Goal: Obtain resource: Download file/media

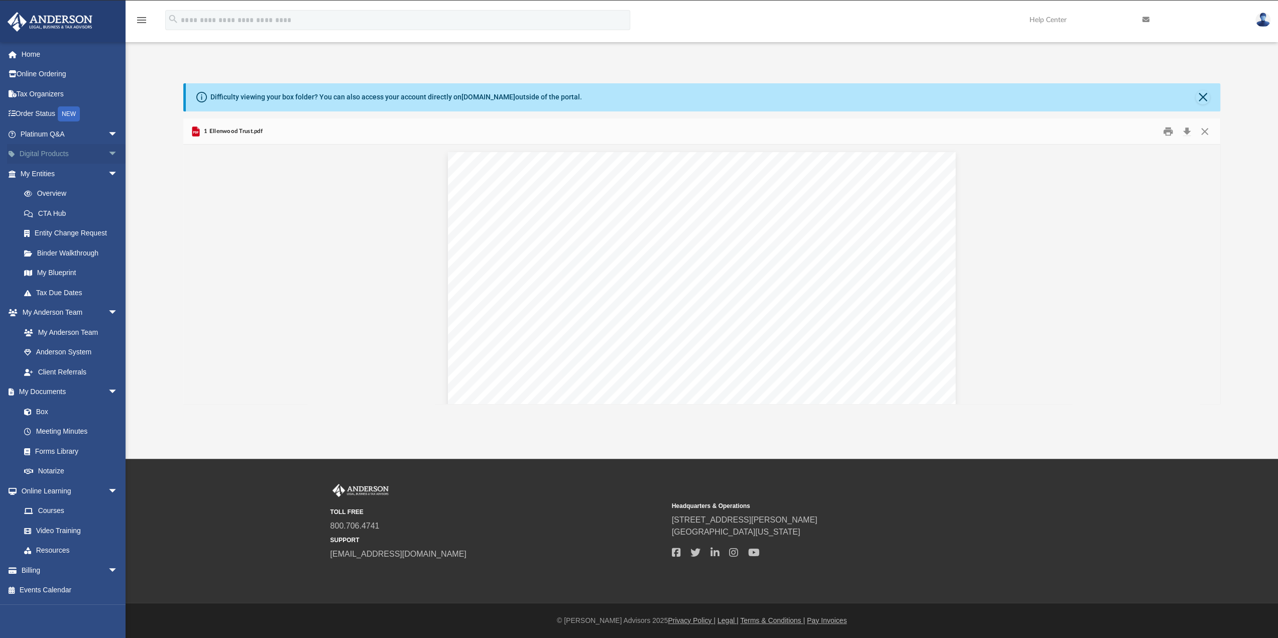
scroll to position [7455, 0]
drag, startPoint x: 190, startPoint y: 364, endPoint x: 185, endPoint y: 45, distance: 318.4
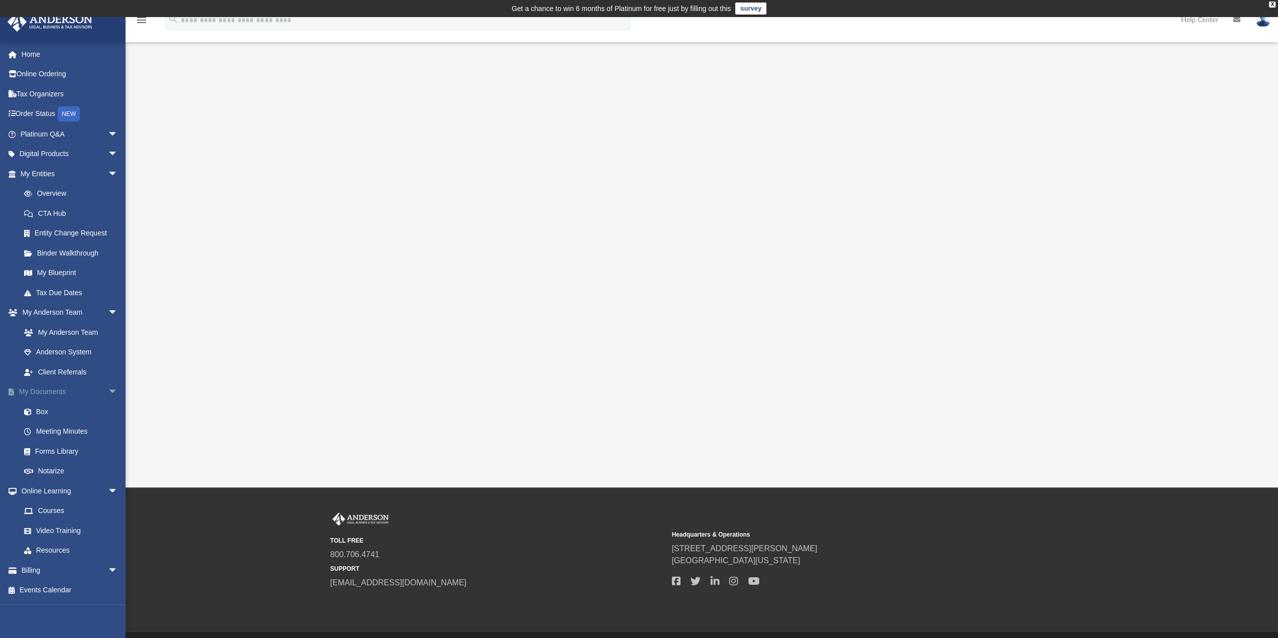
click at [47, 389] on link "My Documents arrow_drop_down" at bounding box center [70, 392] width 126 height 20
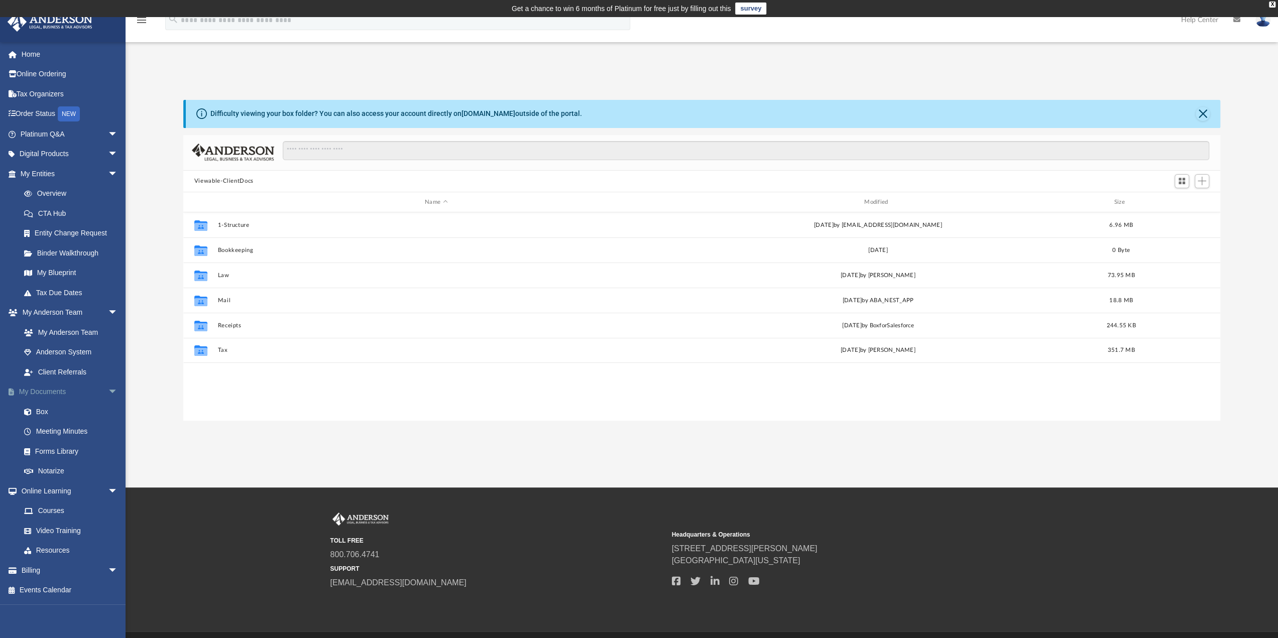
scroll to position [220, 1029]
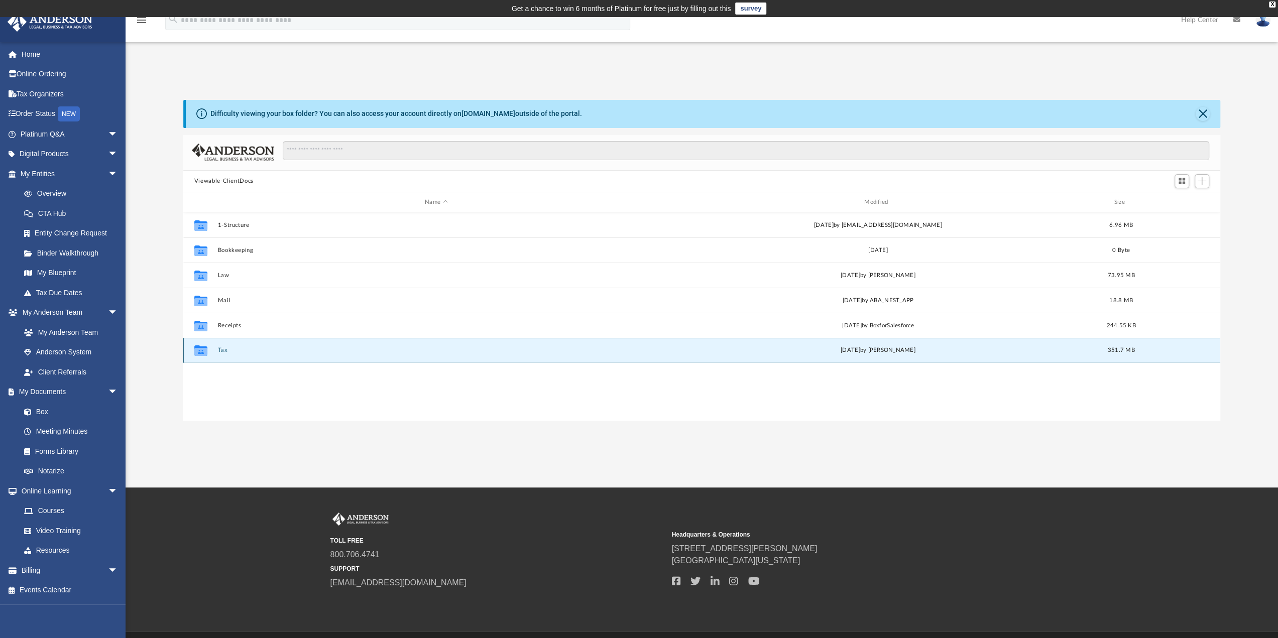
click at [223, 349] on button "Tax" at bounding box center [435, 350] width 437 height 7
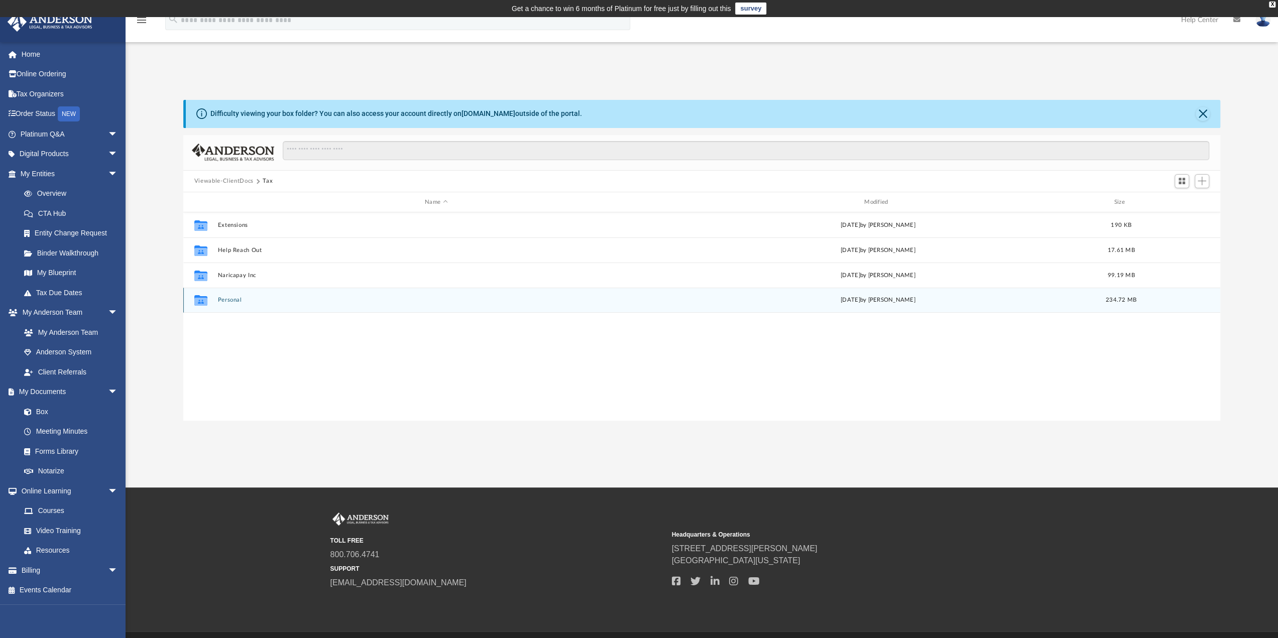
click at [231, 299] on button "Personal" at bounding box center [435, 300] width 437 height 7
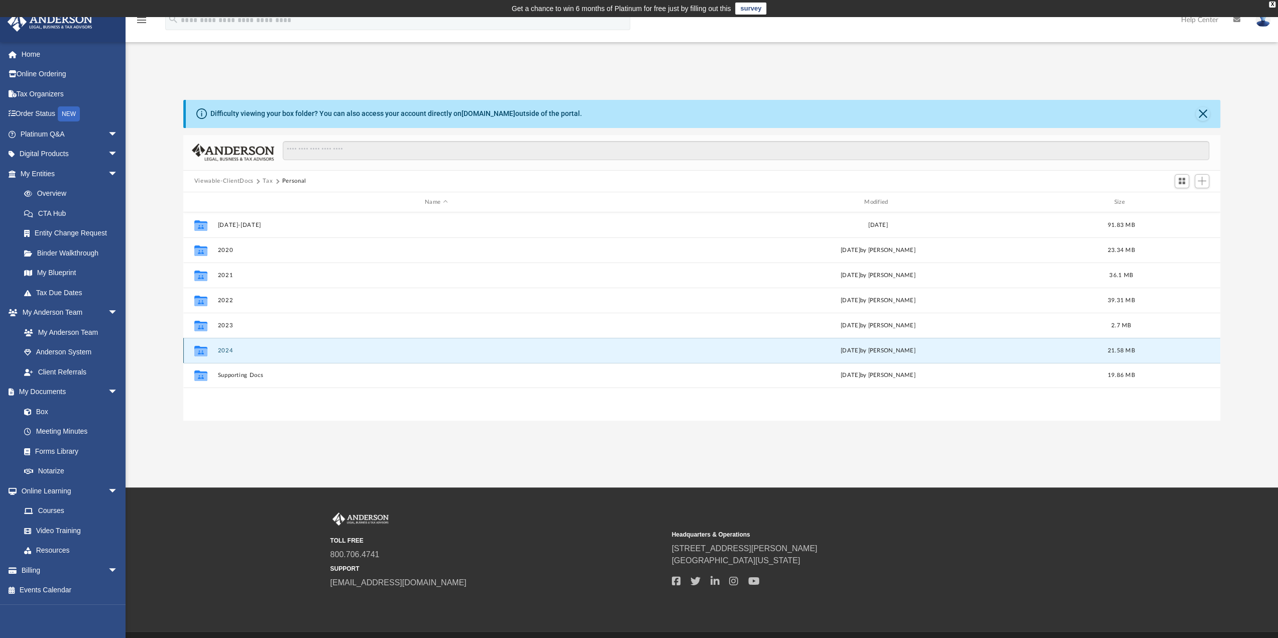
click at [228, 349] on button "2024" at bounding box center [435, 350] width 437 height 7
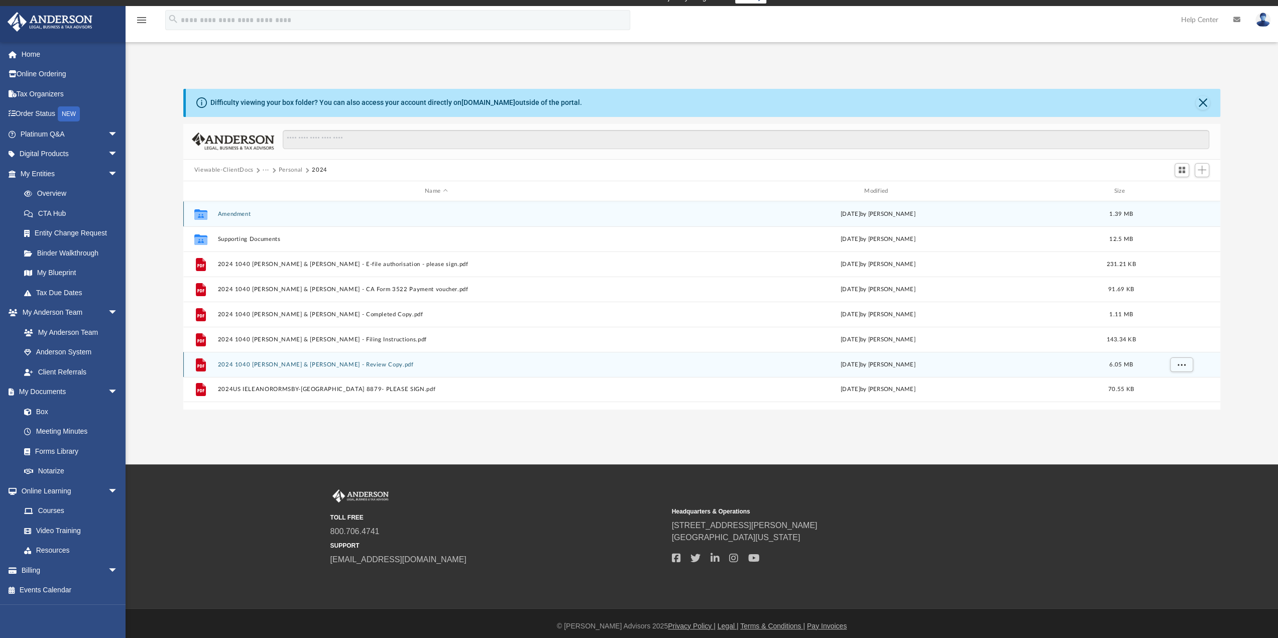
scroll to position [17, 0]
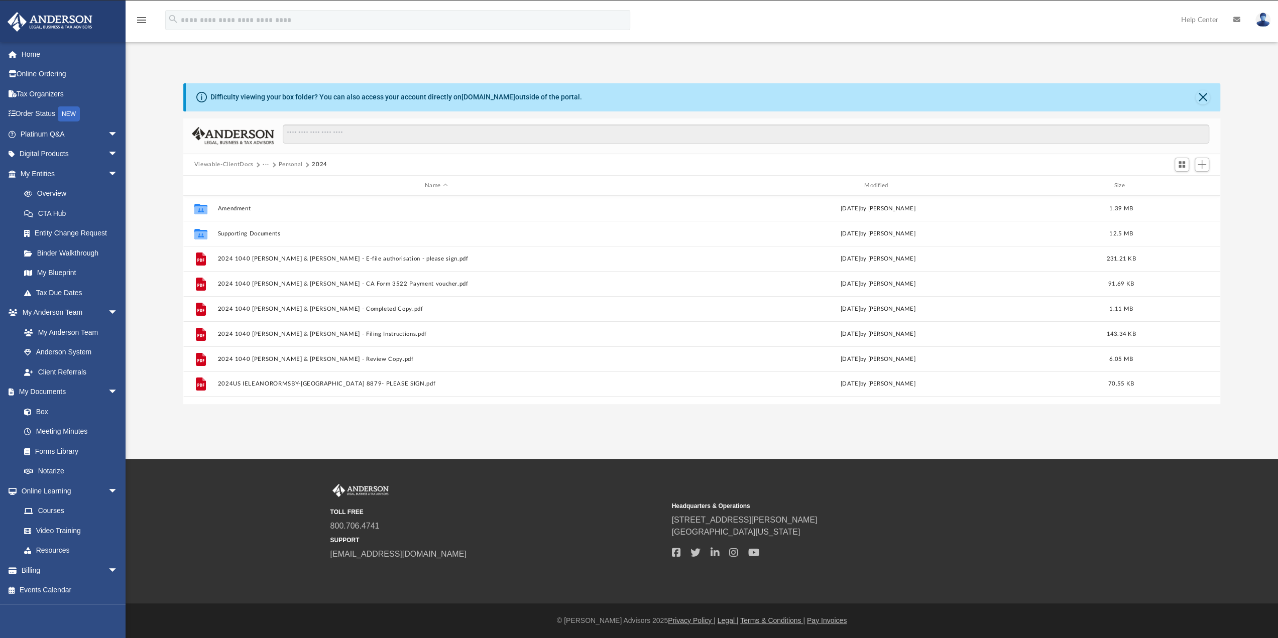
click at [286, 165] on button "Personal" at bounding box center [291, 164] width 24 height 9
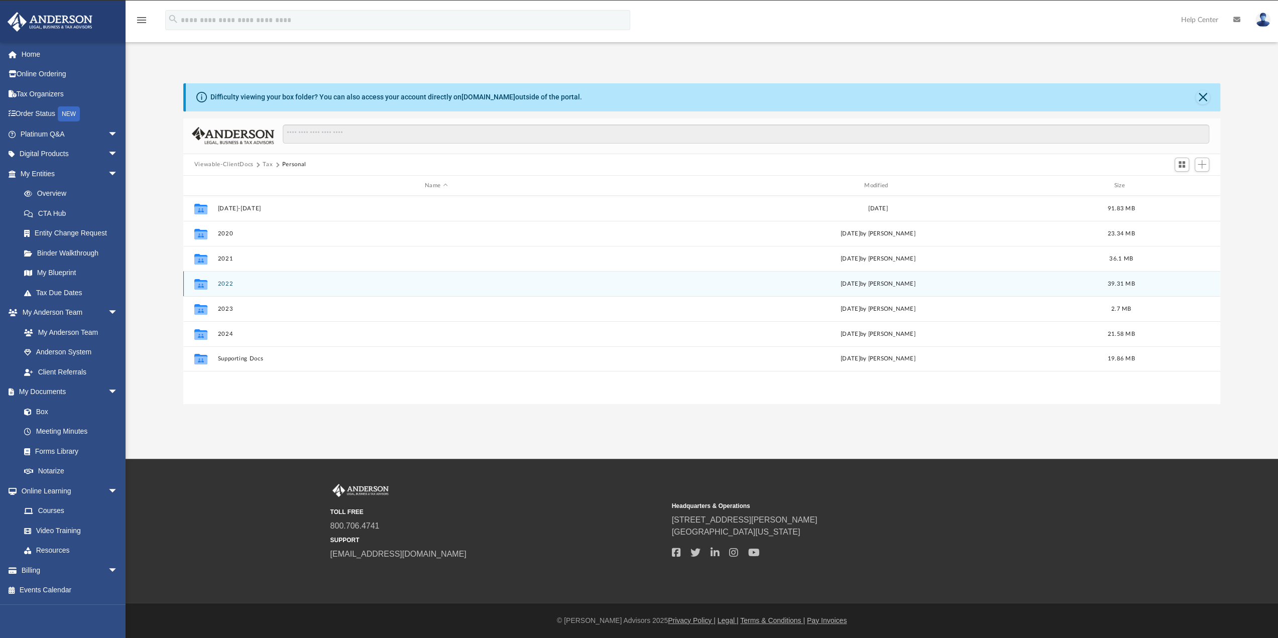
scroll to position [0, 0]
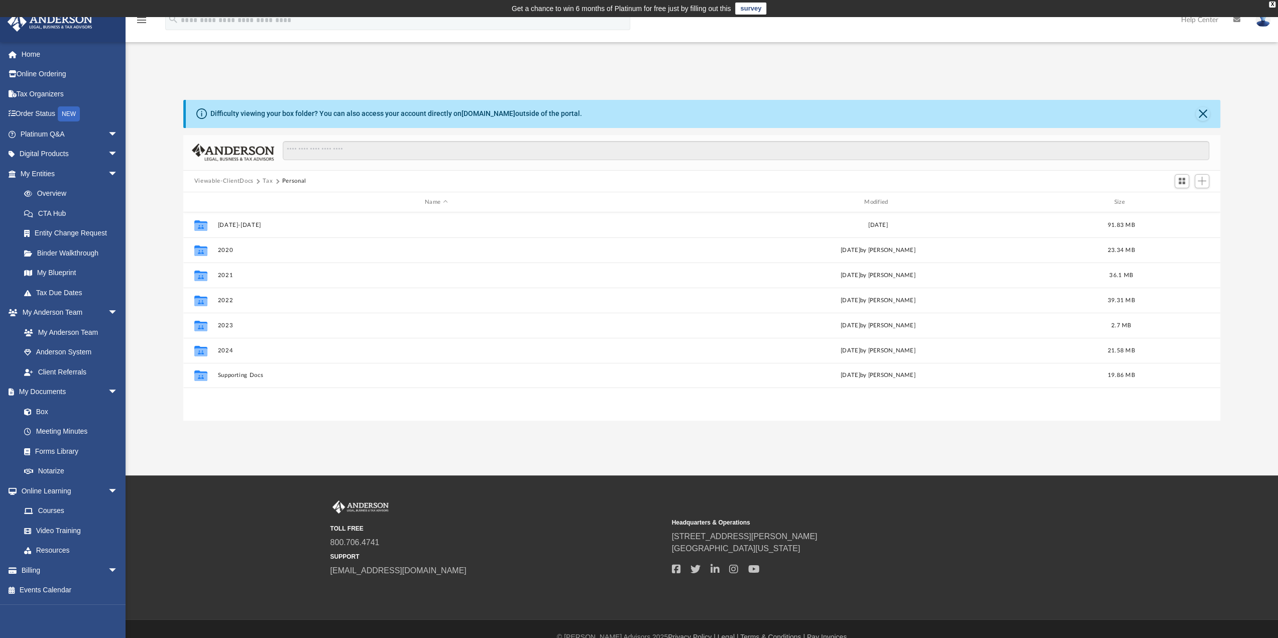
click at [264, 179] on button "Tax" at bounding box center [268, 181] width 10 height 9
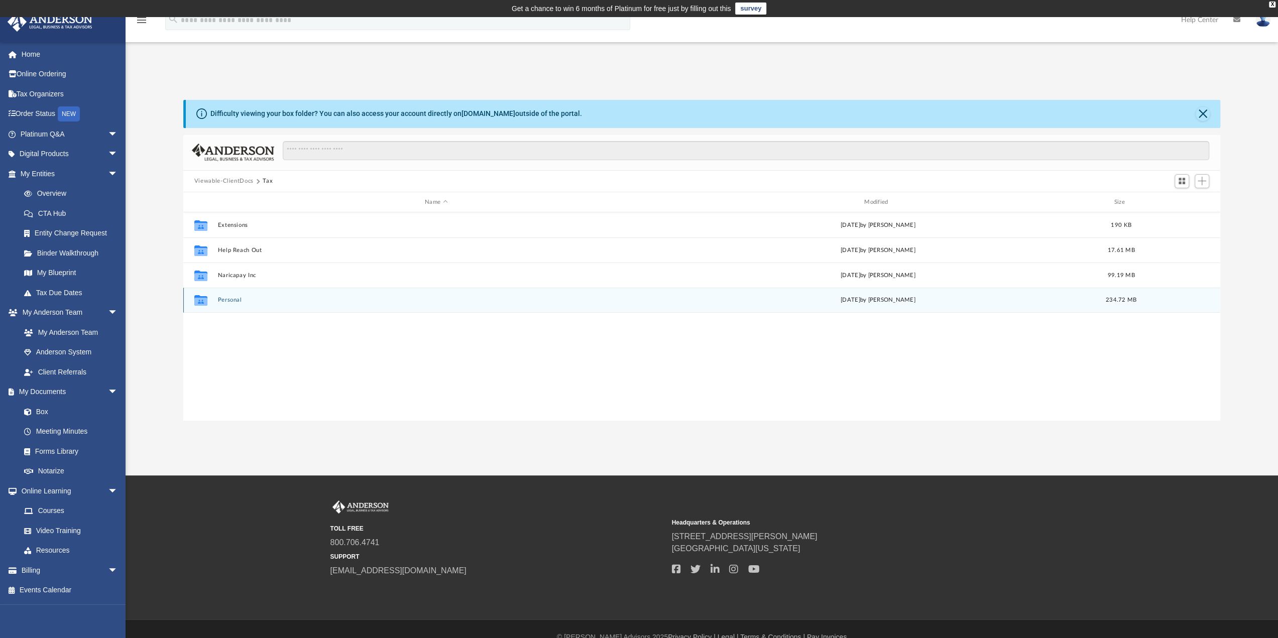
click at [229, 299] on button "Personal" at bounding box center [435, 300] width 437 height 7
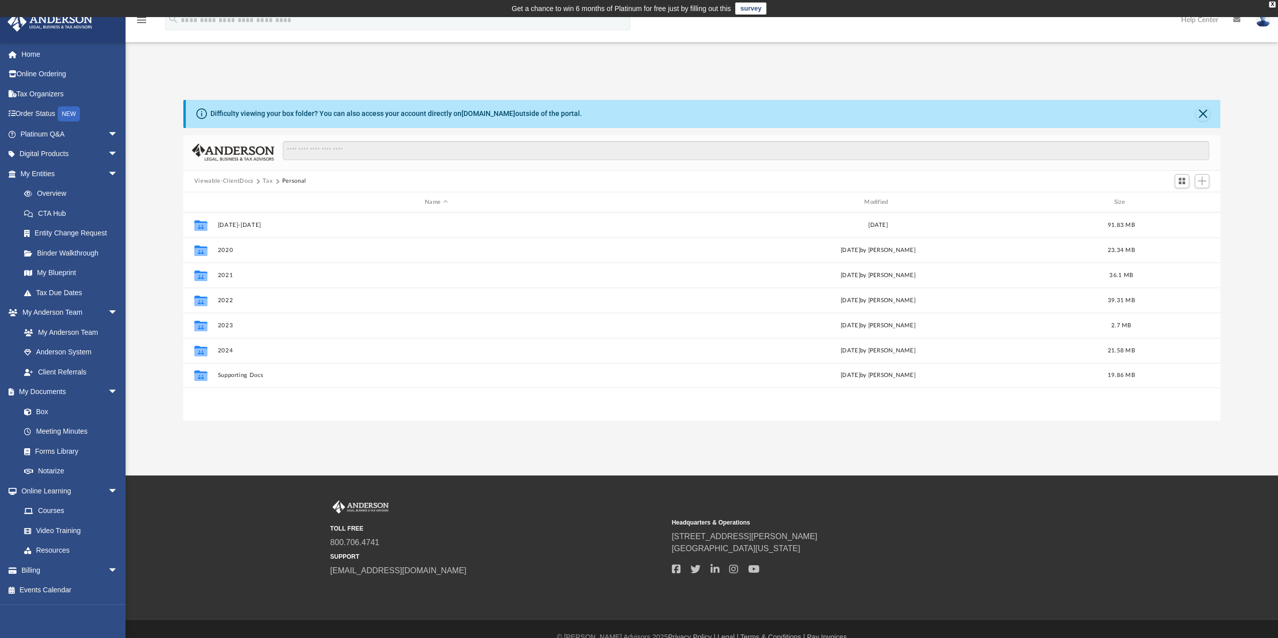
click at [266, 178] on button "Tax" at bounding box center [268, 181] width 10 height 9
click at [237, 182] on button "Viewable-ClientDocs" at bounding box center [223, 181] width 59 height 9
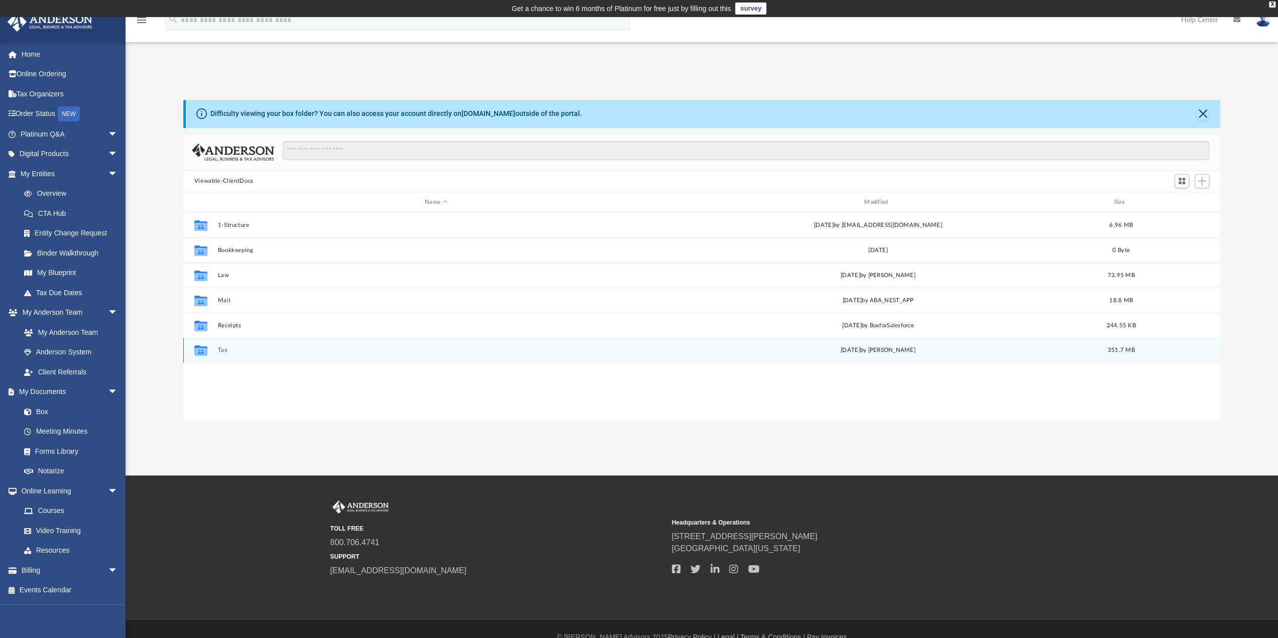
click at [221, 349] on button "Tax" at bounding box center [435, 350] width 437 height 7
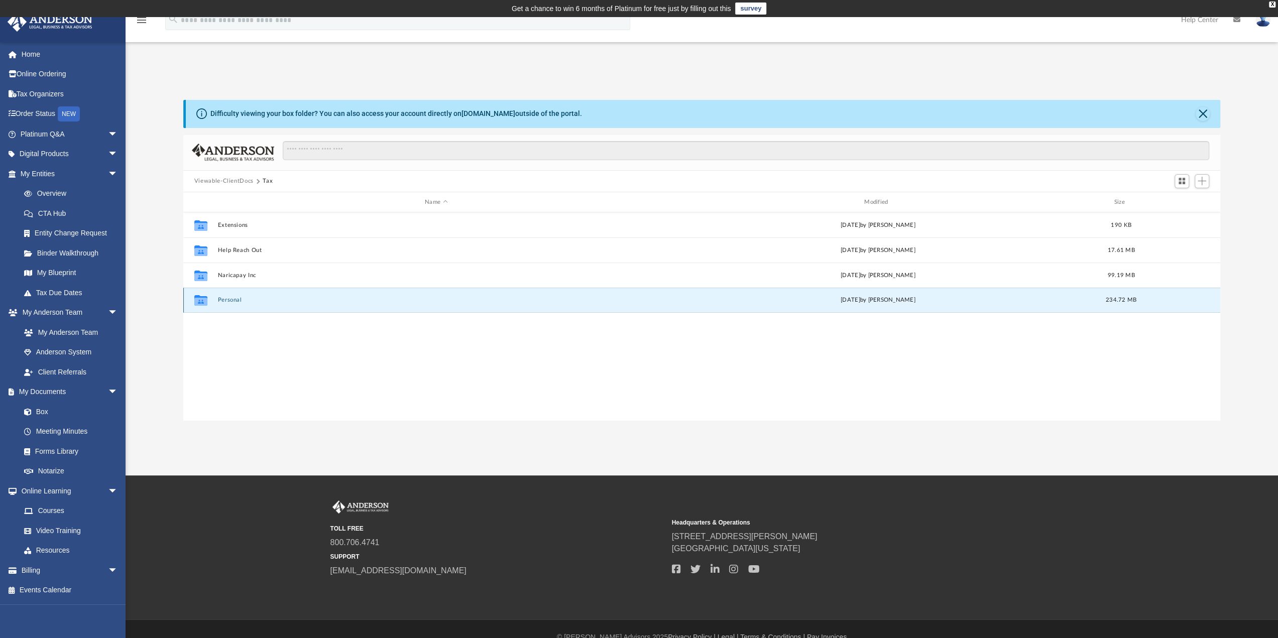
click at [223, 299] on button "Personal" at bounding box center [435, 300] width 437 height 7
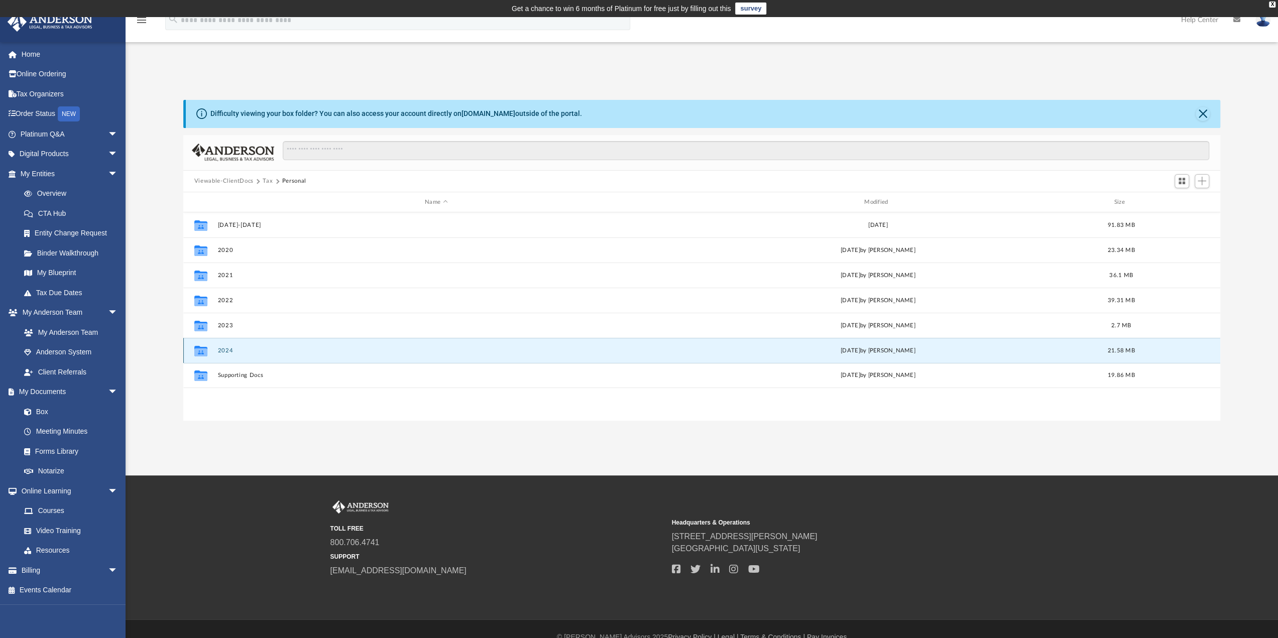
click at [224, 348] on button "2024" at bounding box center [435, 350] width 437 height 7
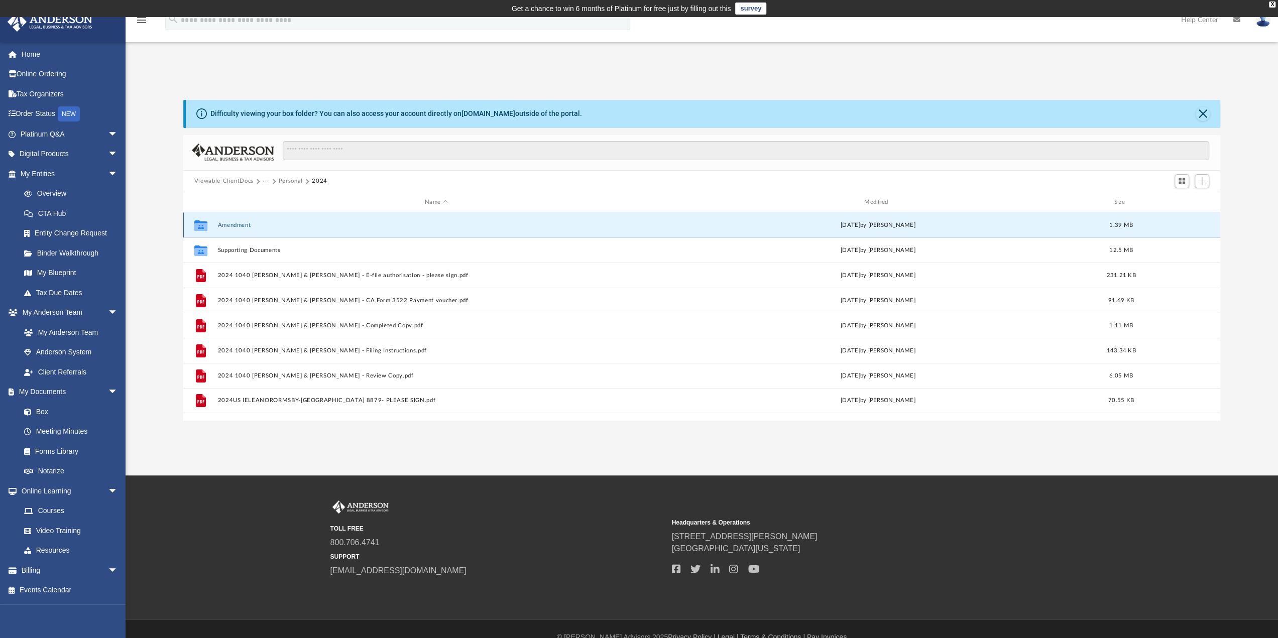
click at [232, 223] on button "Amendment" at bounding box center [435, 225] width 437 height 7
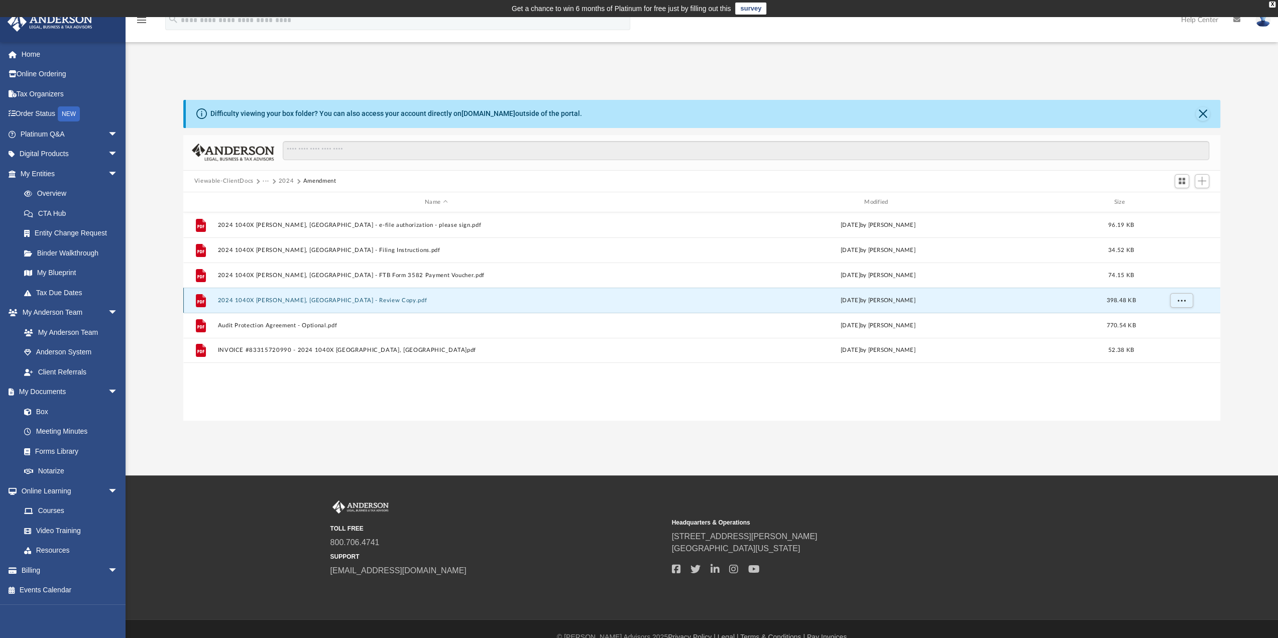
click at [264, 298] on button "2024 1040X [PERSON_NAME], [GEOGRAPHIC_DATA] - Review Copy.pdf" at bounding box center [435, 300] width 437 height 7
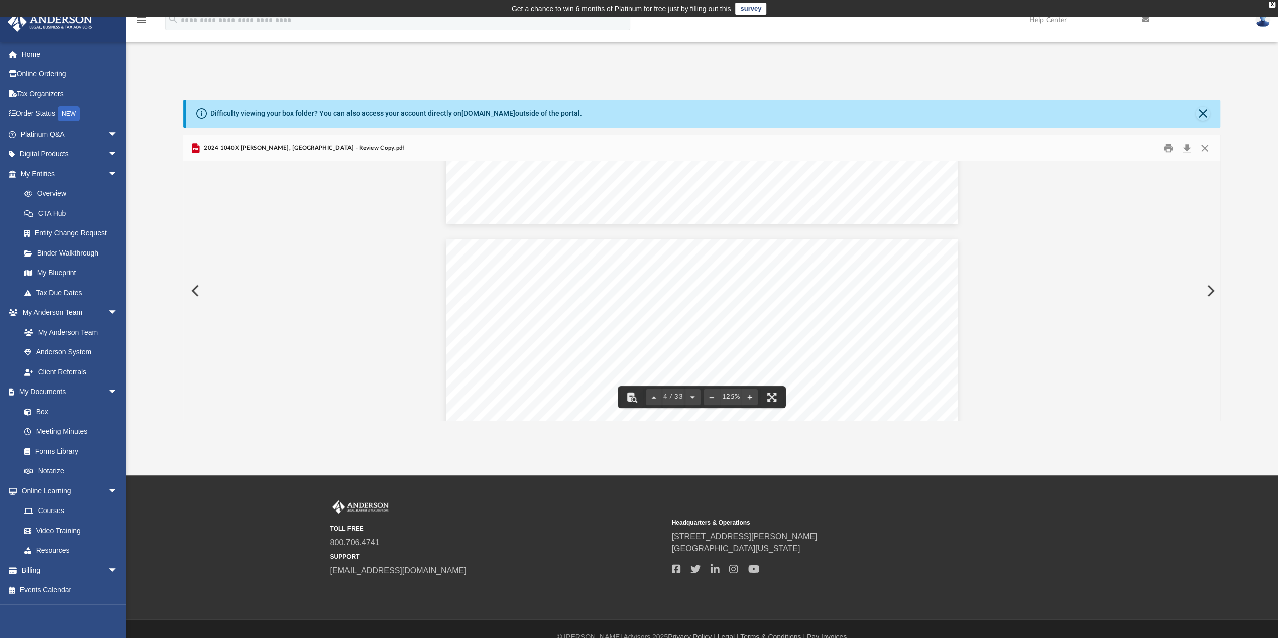
scroll to position [1958, 0]
